Goal: Information Seeking & Learning: Obtain resource

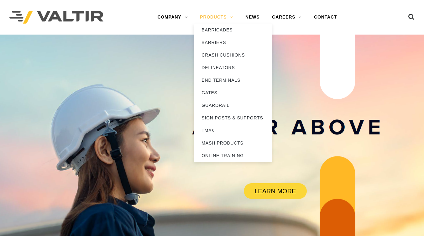
click at [215, 16] on link "PRODUCTS" at bounding box center [216, 17] width 45 height 13
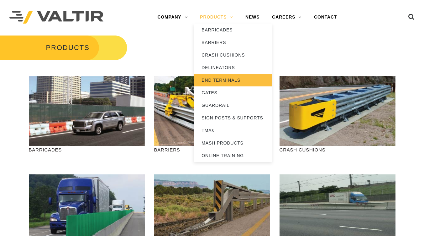
click at [229, 79] on link "END TERMINALS" at bounding box center [233, 80] width 78 height 13
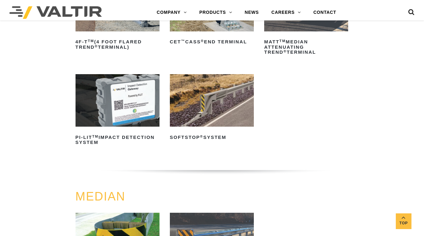
scroll to position [125, 0]
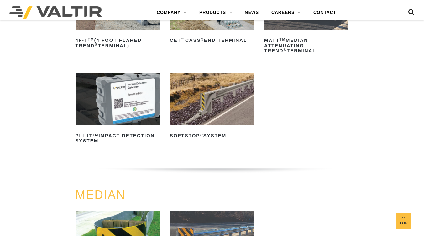
click at [204, 107] on img at bounding box center [212, 98] width 84 height 53
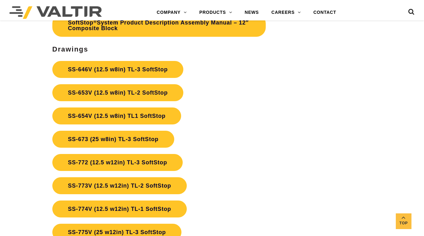
scroll to position [1820, 0]
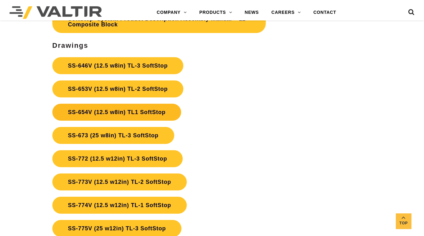
click at [103, 110] on link "SS-654V (12.5 w8in) TL1 SoftStop" at bounding box center [116, 112] width 129 height 17
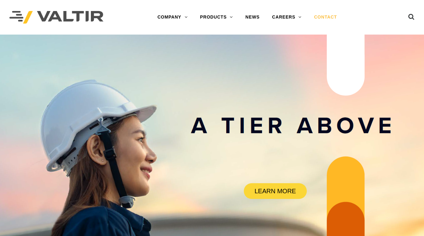
click at [328, 15] on link "CONTACT" at bounding box center [325, 17] width 35 height 13
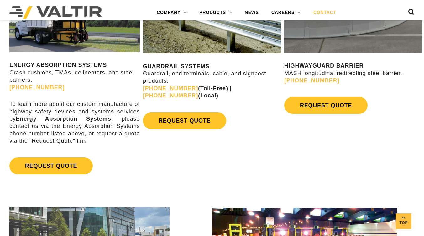
scroll to position [314, 0]
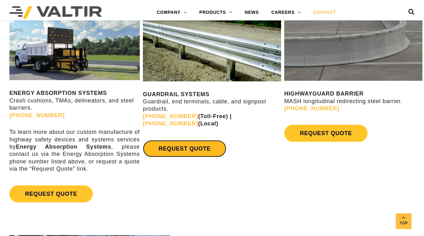
click at [176, 149] on link "REQUEST QUOTE" at bounding box center [184, 148] width 83 height 17
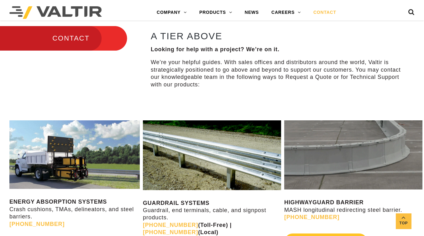
scroll to position [251, 0]
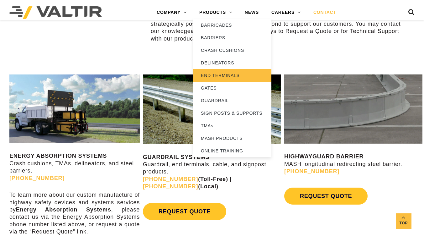
click at [220, 74] on link "END TERMINALS" at bounding box center [232, 75] width 78 height 13
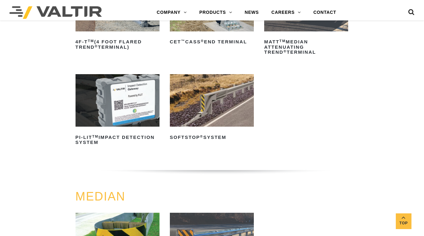
scroll to position [125, 0]
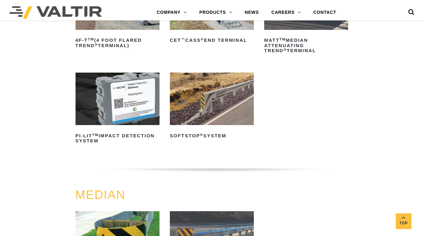
click at [222, 102] on img at bounding box center [212, 98] width 84 height 53
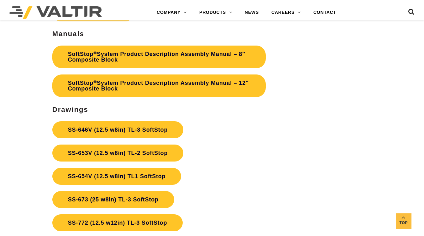
scroll to position [1757, 0]
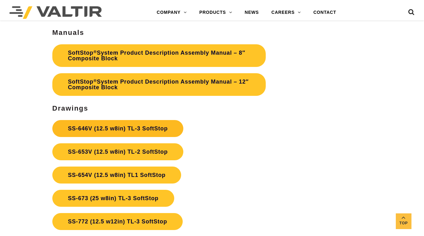
click at [136, 127] on link "SS-646V (12.5 w8in) TL-3 SoftStop" at bounding box center [117, 128] width 131 height 17
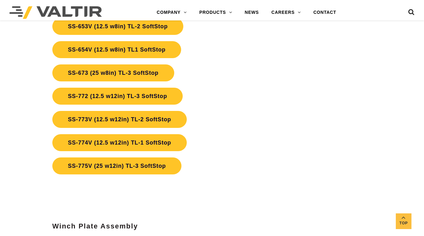
scroll to position [1882, 0]
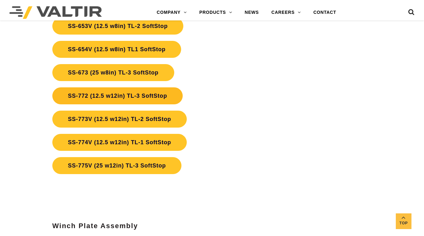
click at [113, 96] on link "SS-772 (12.5 w12in) TL-3 SoftStop" at bounding box center [117, 95] width 131 height 17
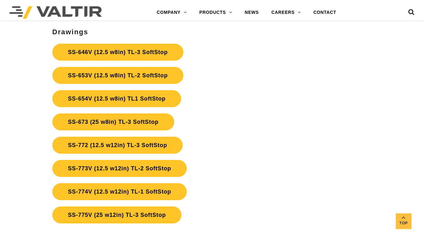
scroll to position [1747, 0]
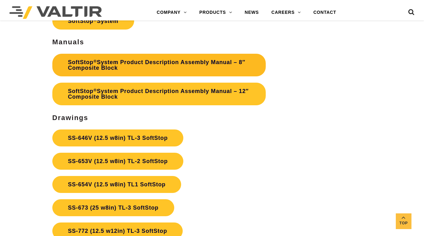
click at [125, 64] on link "SoftStop ® System Product Description Assembly Manual – 8″ Composite Block" at bounding box center [159, 65] width 214 height 23
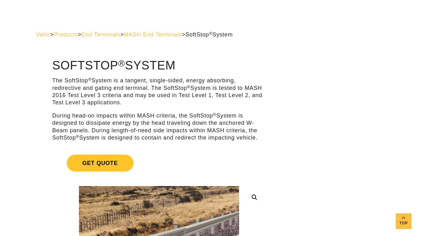
scroll to position [0, 0]
